Goal: Find specific page/section: Find specific page/section

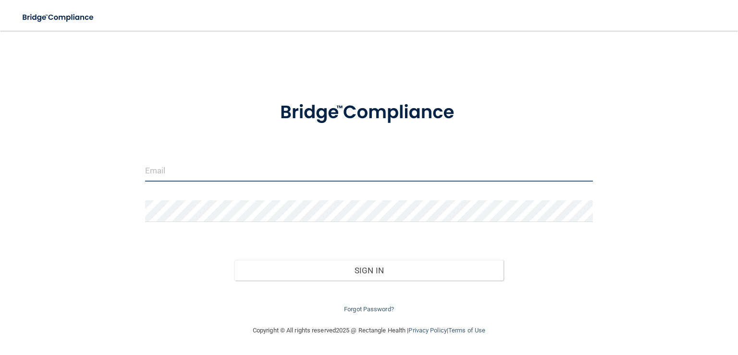
drag, startPoint x: 0, startPoint y: 0, endPoint x: 198, endPoint y: 165, distance: 257.7
click at [199, 165] on input "email" at bounding box center [369, 171] width 448 height 22
type input "[EMAIL_ADDRESS][DOMAIN_NAME]"
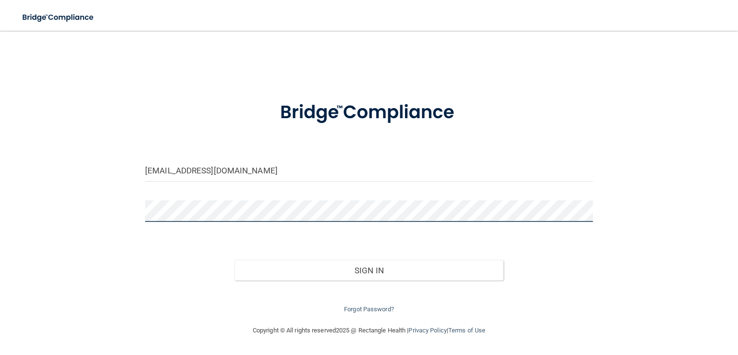
click at [235, 260] on button "Sign In" at bounding box center [369, 270] width 269 height 21
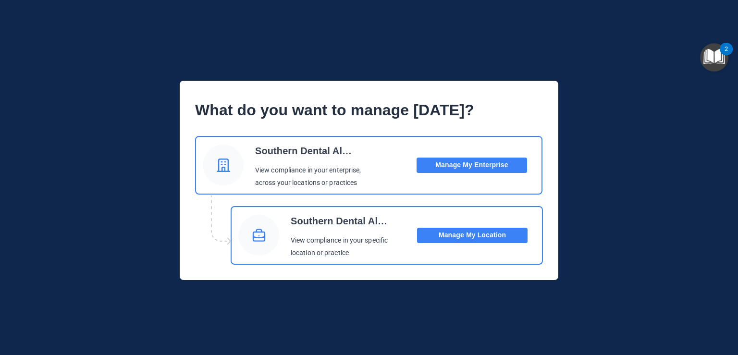
click at [479, 238] on button "Manage My Location" at bounding box center [472, 235] width 111 height 15
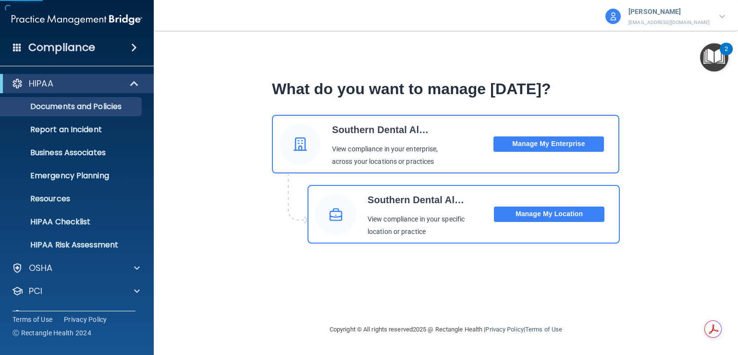
click at [97, 44] on div "Compliance" at bounding box center [77, 47] width 154 height 21
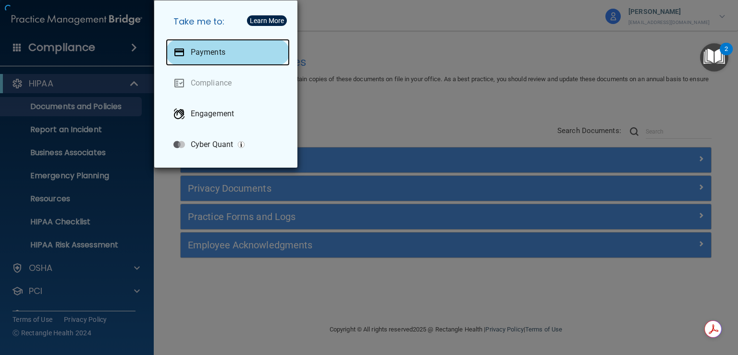
click at [242, 49] on div "Payments" at bounding box center [228, 52] width 124 height 27
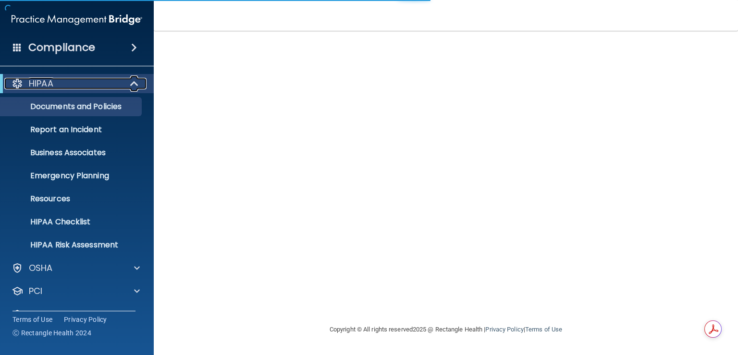
click at [132, 83] on span at bounding box center [135, 84] width 8 height 12
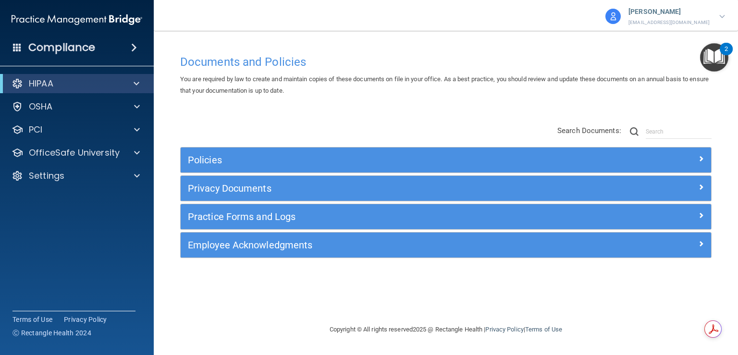
click at [123, 50] on div "Compliance" at bounding box center [77, 47] width 154 height 21
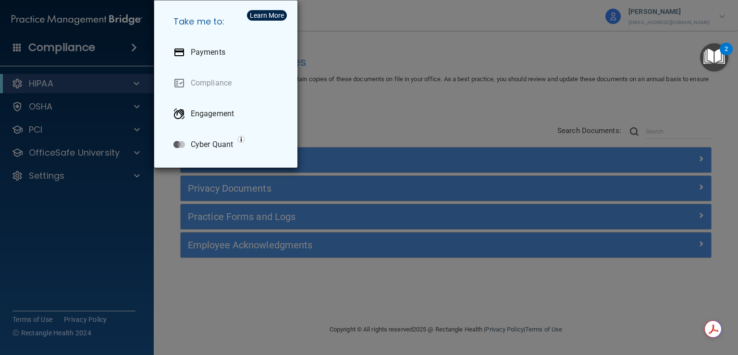
click at [260, 66] on li "Payments" at bounding box center [228, 52] width 124 height 31
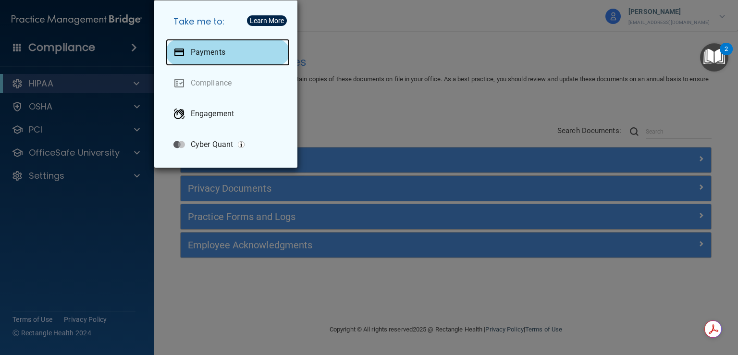
click at [221, 55] on p "Payments" at bounding box center [208, 53] width 35 height 10
